Goal: Task Accomplishment & Management: Use online tool/utility

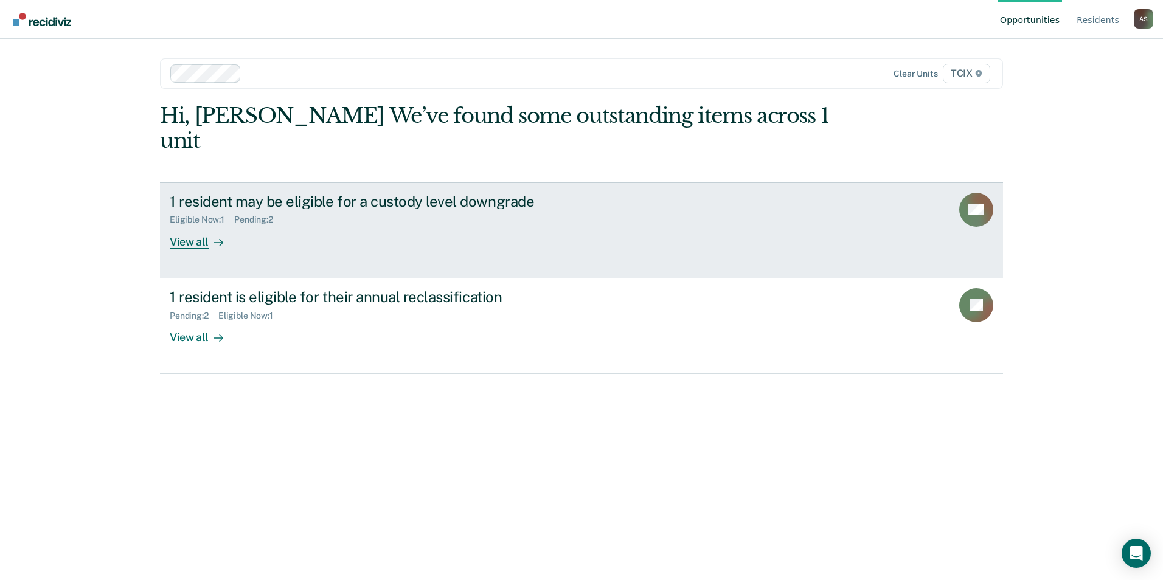
click at [434, 215] on div "1 resident may be eligible for a custody level downgrade Eligible Now : 1 Pendi…" at bounding box center [398, 221] width 456 height 56
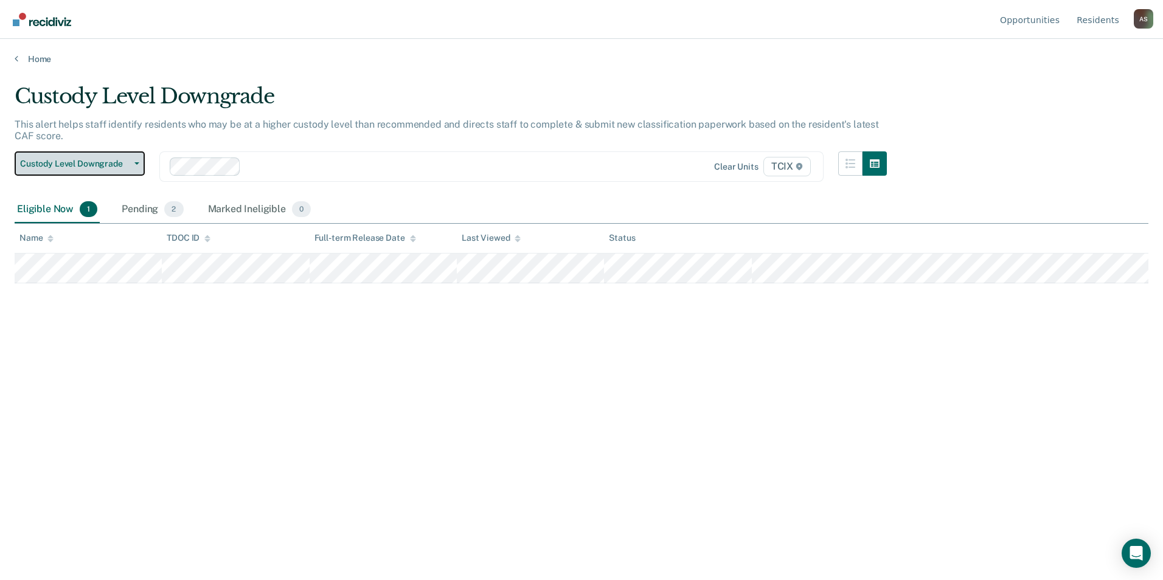
click at [95, 161] on span "Custody Level Downgrade" at bounding box center [75, 164] width 110 height 10
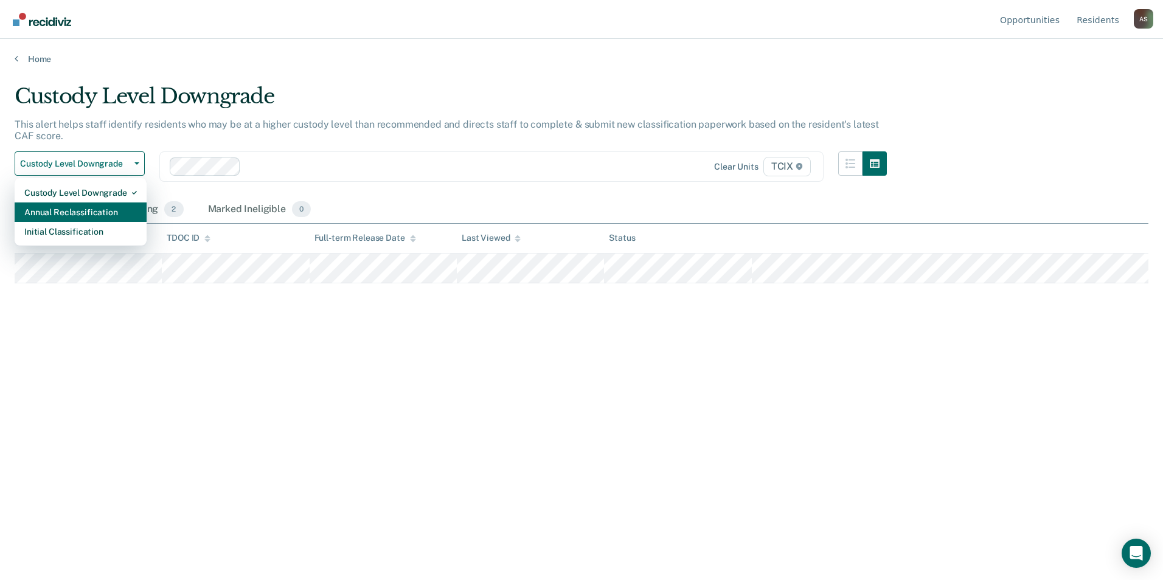
click at [92, 207] on div "Annual Reclassification" at bounding box center [80, 212] width 113 height 19
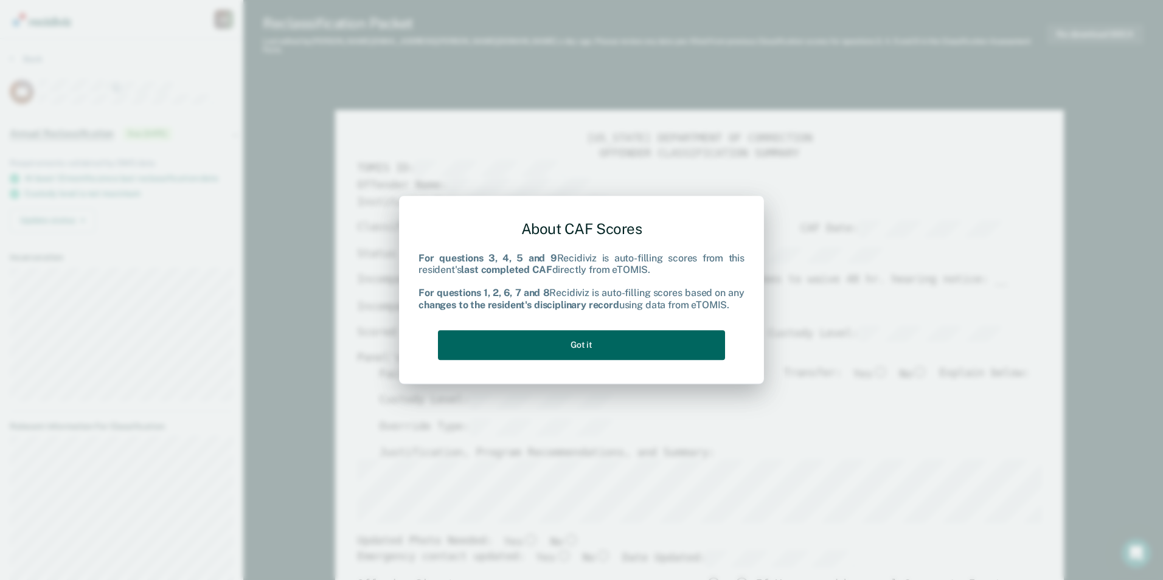
type textarea "x"
